Goal: Task Accomplishment & Management: Use online tool/utility

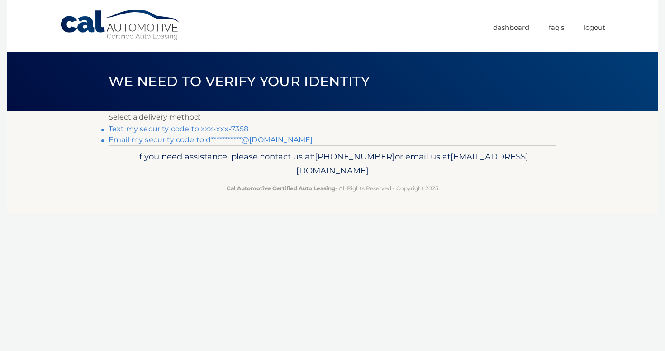
click at [160, 130] on link "Text my security code to xxx-xxx-7358" at bounding box center [179, 128] width 140 height 9
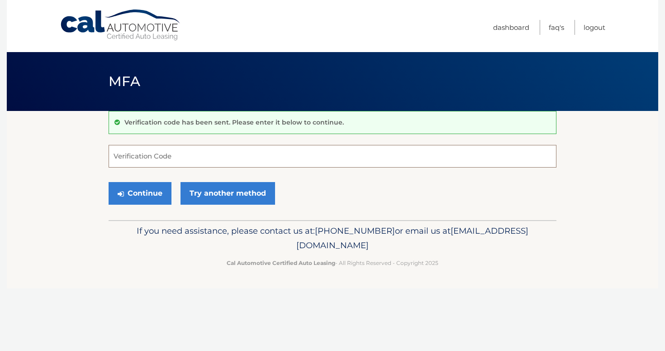
click at [185, 149] on input "Verification Code" at bounding box center [333, 156] width 448 height 23
type input "817497"
click at [109, 182] on button "Continue" at bounding box center [140, 193] width 63 height 23
click at [158, 190] on button "Continue" at bounding box center [140, 193] width 63 height 23
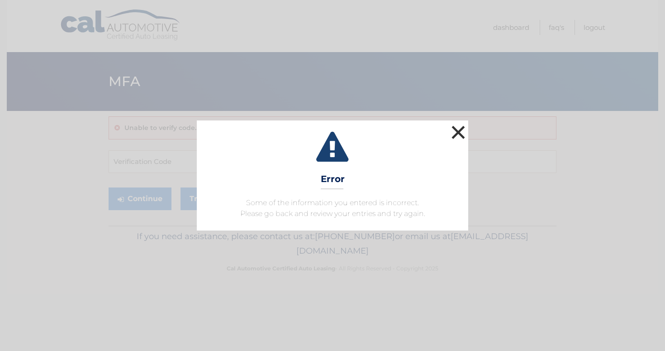
click at [460, 136] on button "×" at bounding box center [458, 132] width 18 height 18
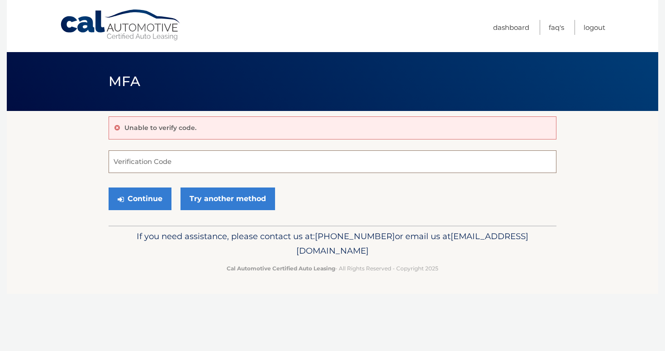
click at [235, 170] on input "Verification Code" at bounding box center [333, 161] width 448 height 23
type input "817497"
click at [109, 187] on button "Continue" at bounding box center [140, 198] width 63 height 23
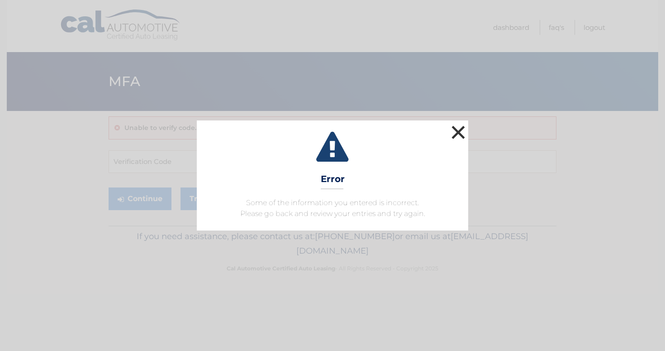
click at [458, 133] on button "×" at bounding box center [458, 132] width 18 height 18
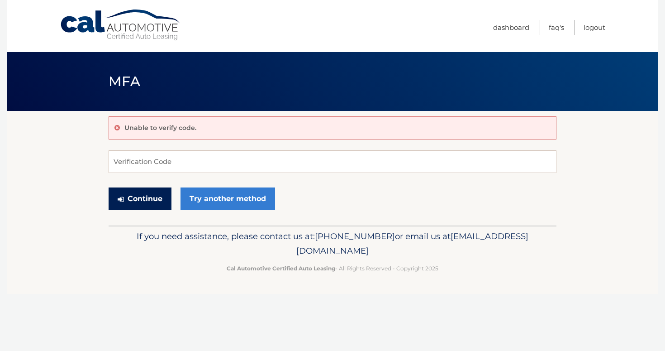
click at [149, 193] on button "Continue" at bounding box center [140, 198] width 63 height 23
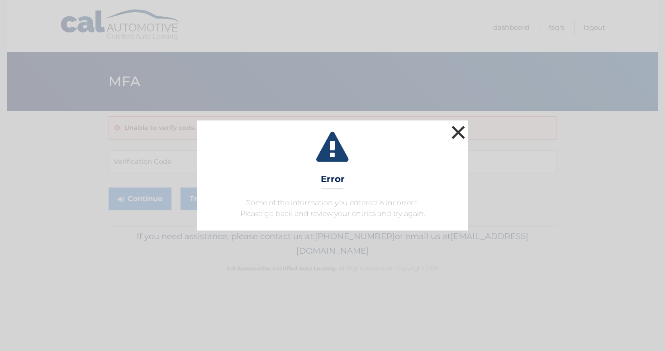
click at [459, 138] on button "×" at bounding box center [458, 132] width 18 height 18
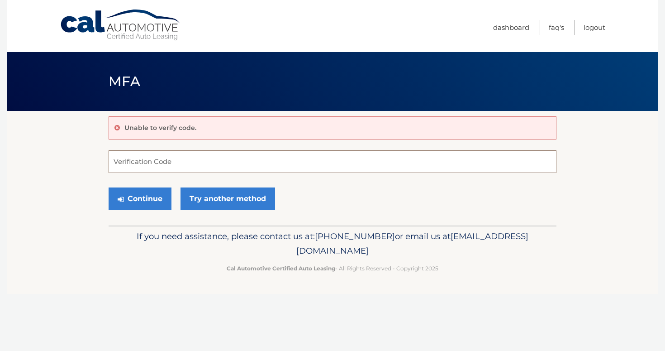
click at [153, 168] on input "Verification Code" at bounding box center [333, 161] width 448 height 23
type input "817497"
click at [146, 191] on button "Continue" at bounding box center [140, 198] width 63 height 23
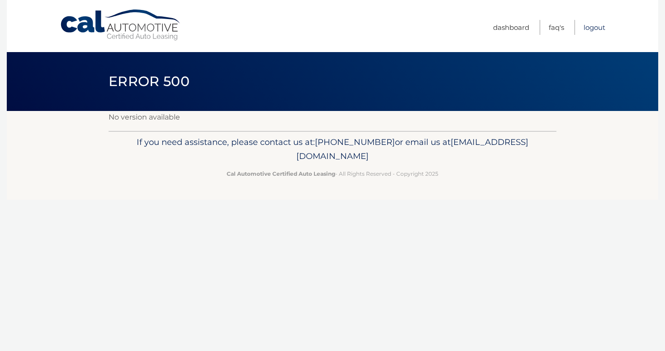
click at [587, 26] on link "Logout" at bounding box center [595, 27] width 22 height 15
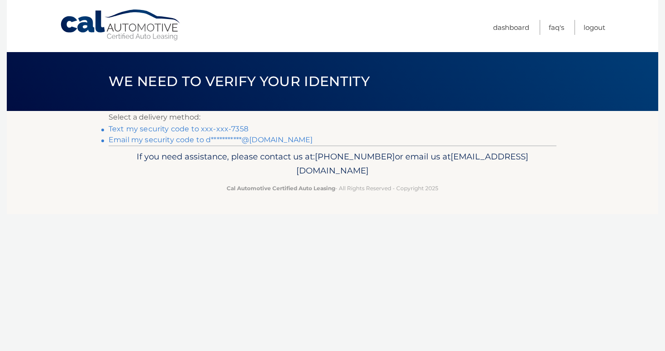
click at [152, 130] on link "Text my security code to xxx-xxx-7358" at bounding box center [179, 128] width 140 height 9
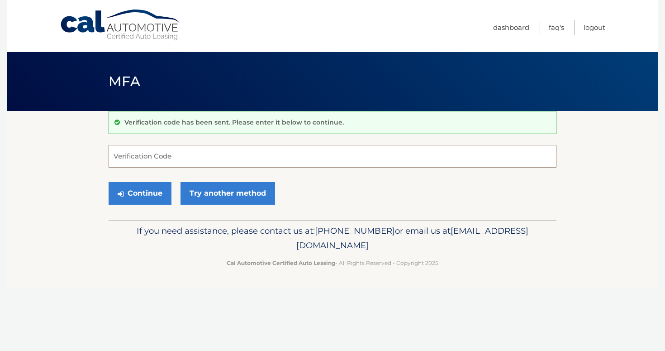
click at [184, 156] on input "Verification Code" at bounding box center [333, 156] width 448 height 23
type input "110996"
click at [163, 196] on button "Continue" at bounding box center [140, 193] width 63 height 23
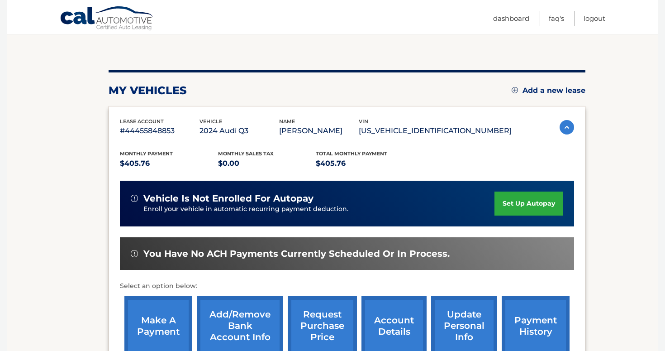
scroll to position [197, 0]
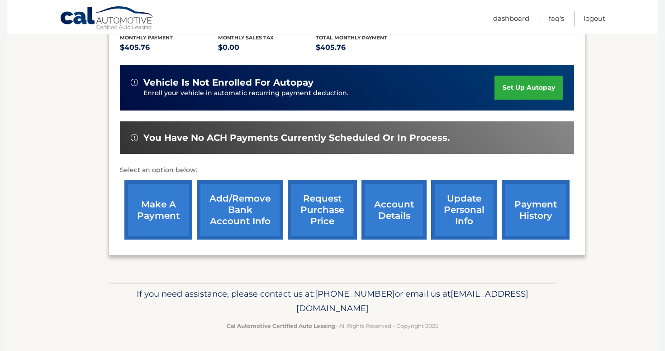
click at [149, 213] on link "make a payment" at bounding box center [158, 209] width 68 height 59
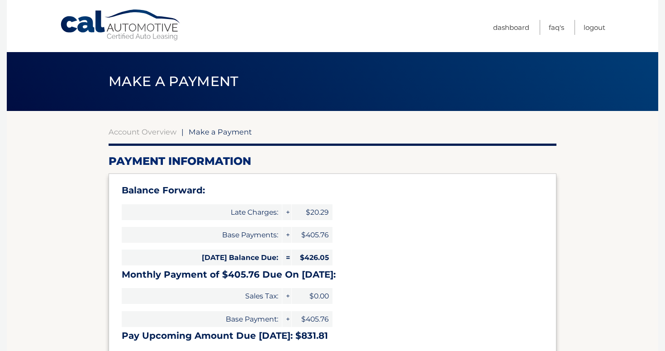
select select "NTM4MWE5NTgtYzZiOC00OGQ4LWE3MTUtOGY0N2JiNzc2Njk0"
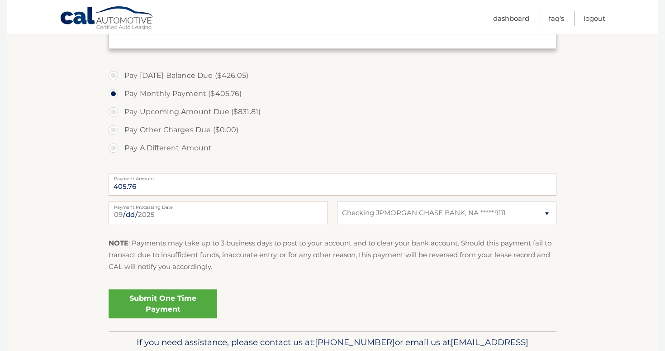
scroll to position [357, 0]
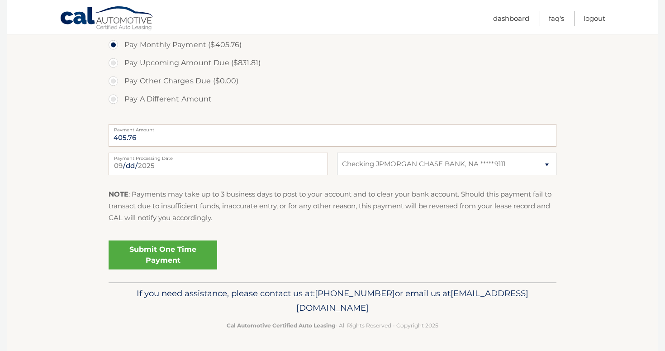
click at [176, 249] on link "Submit One Time Payment" at bounding box center [163, 254] width 109 height 29
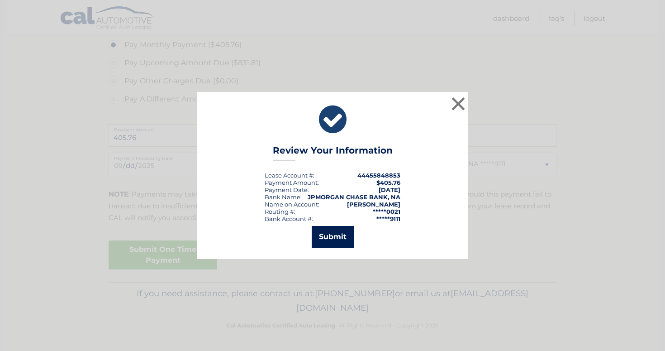
click at [328, 242] on button "Submit" at bounding box center [333, 237] width 42 height 22
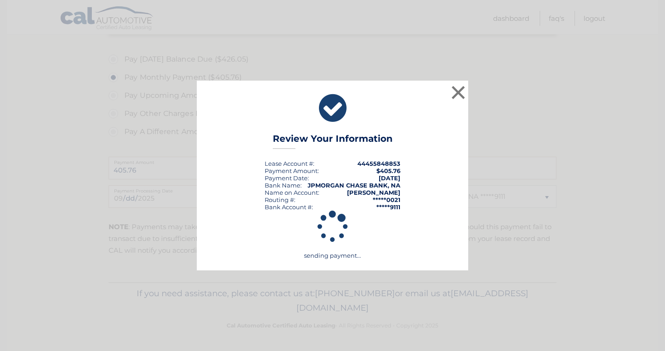
scroll to position [324, 0]
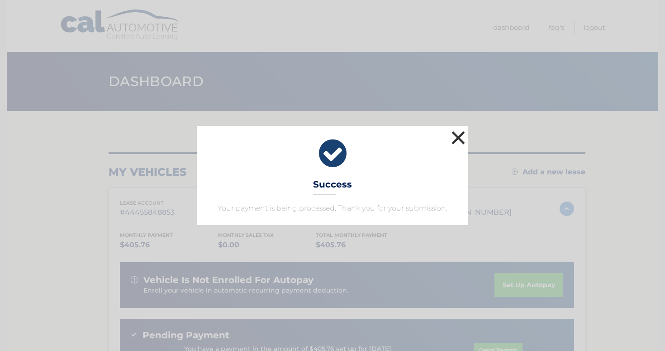
click at [462, 147] on button "×" at bounding box center [458, 137] width 18 height 18
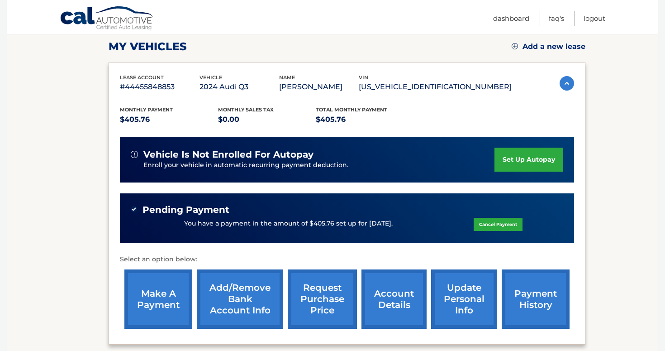
scroll to position [130, 0]
